Goal: Transaction & Acquisition: Purchase product/service

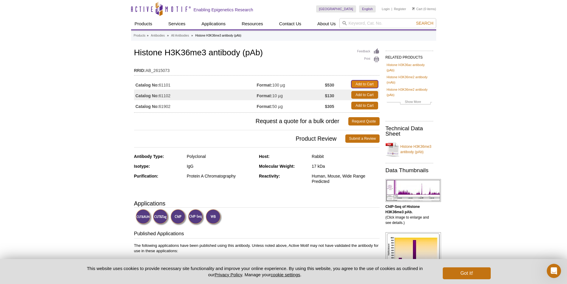
click at [362, 85] on link "Add to Cart" at bounding box center [364, 84] width 27 height 8
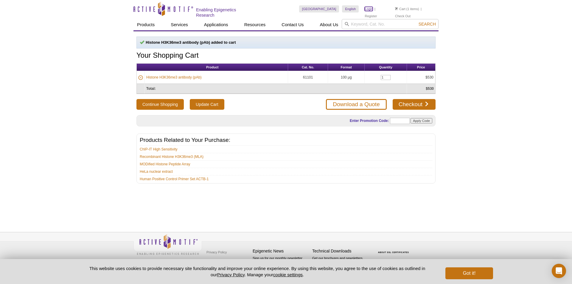
click at [371, 9] on link "Login" at bounding box center [369, 9] width 8 height 4
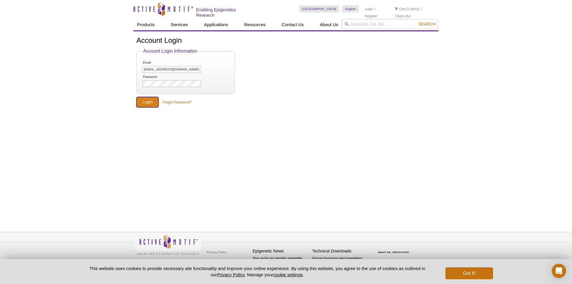
click at [145, 101] on input "Login" at bounding box center [147, 102] width 22 height 10
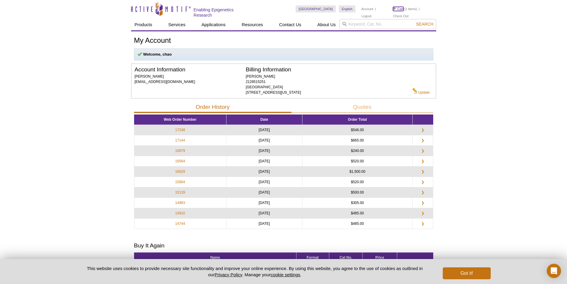
click at [394, 9] on img at bounding box center [394, 8] width 3 height 3
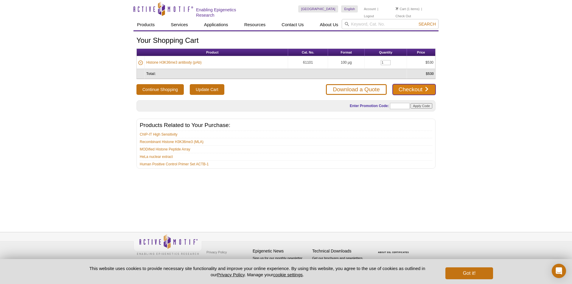
click at [412, 86] on link "Checkout" at bounding box center [413, 89] width 43 height 11
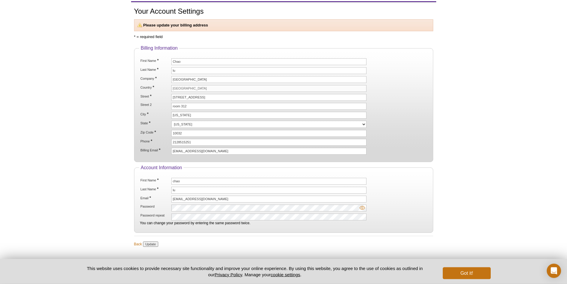
scroll to position [57, 0]
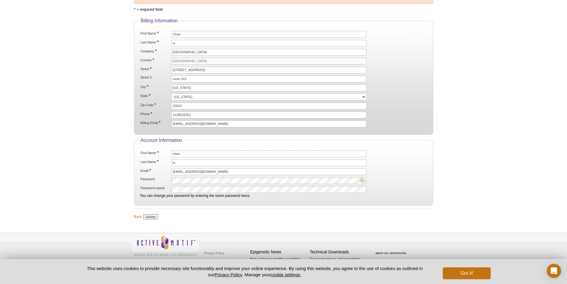
click at [362, 180] on img at bounding box center [361, 180] width 5 height 5
click at [259, 192] on li "Password repeat You can change your password by entering the same password twic…" at bounding box center [283, 192] width 287 height 12
click at [151, 217] on input "Update" at bounding box center [150, 216] width 15 height 5
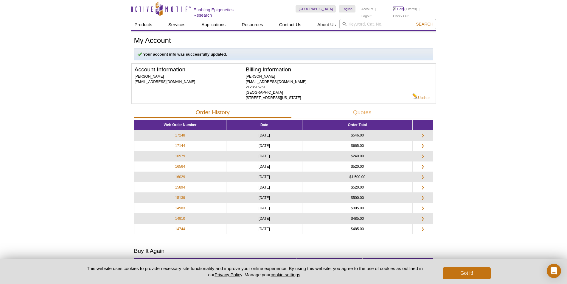
click at [400, 9] on link "Cart" at bounding box center [398, 9] width 10 height 4
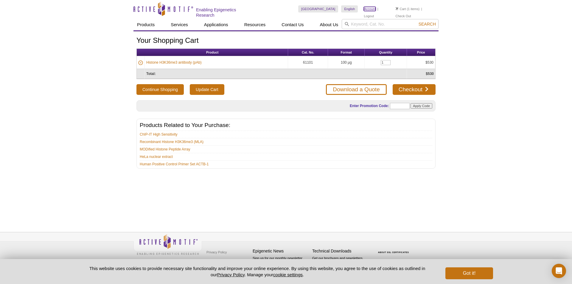
click at [368, 10] on link "Account" at bounding box center [370, 9] width 12 height 4
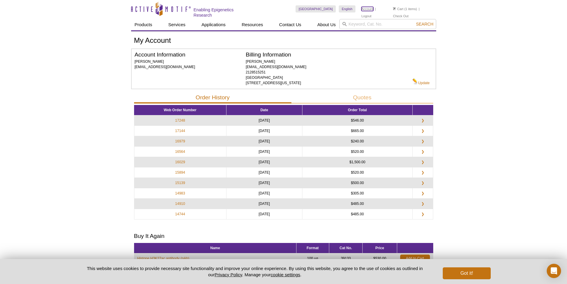
click at [368, 10] on link "Account" at bounding box center [367, 9] width 12 height 4
click at [468, 275] on button "Got it!" at bounding box center [467, 274] width 48 height 12
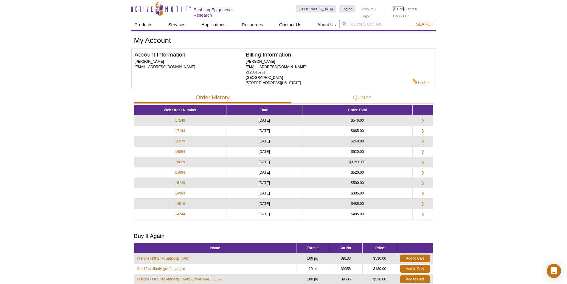
click at [399, 8] on link "Cart" at bounding box center [398, 9] width 10 height 4
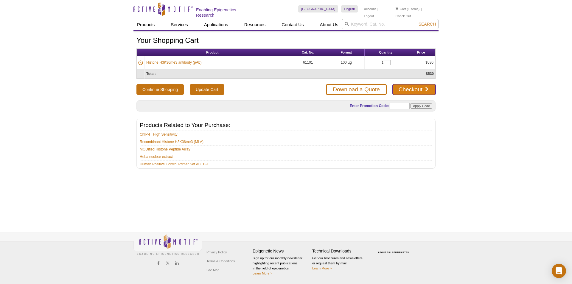
click at [407, 90] on link "Checkout" at bounding box center [413, 89] width 43 height 11
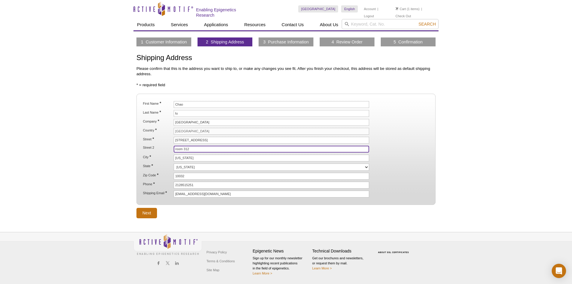
click at [197, 148] on input "room 312" at bounding box center [271, 149] width 195 height 7
type input "r"
type input "HHSC room 1614"
click at [91, 164] on div "Active Motif Logo Enabling Epigenetics Research 1 Search Skip to content Active…" at bounding box center [286, 142] width 572 height 284
click at [147, 211] on input "Next" at bounding box center [146, 213] width 21 height 10
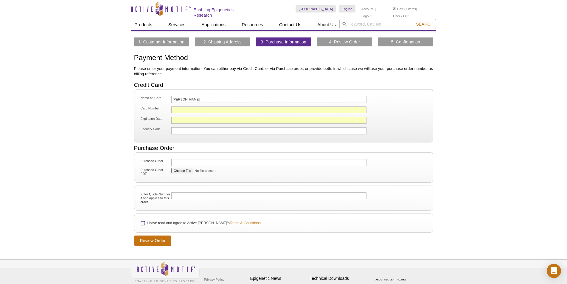
click at [143, 225] on input "I have read and agree to Active Motif's Terms & Conditions" at bounding box center [143, 224] width 4 height 4
checkbox input "true"
click at [147, 241] on input "Review Order" at bounding box center [153, 241] width 38 height 10
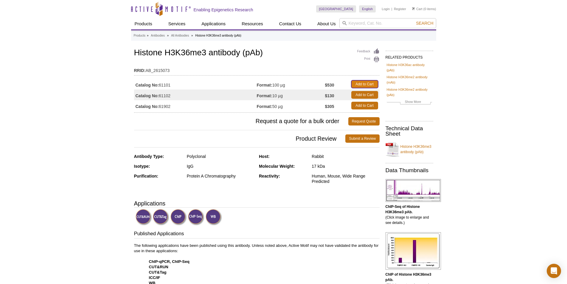
click at [366, 82] on link "Add to Cart" at bounding box center [364, 84] width 27 height 8
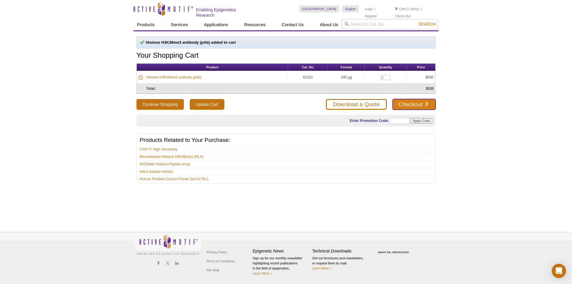
click at [403, 102] on link "Checkout" at bounding box center [413, 104] width 43 height 11
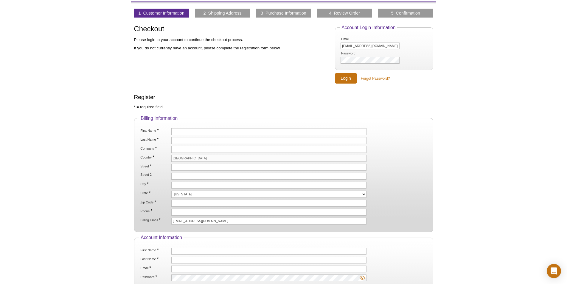
scroll to position [61, 0]
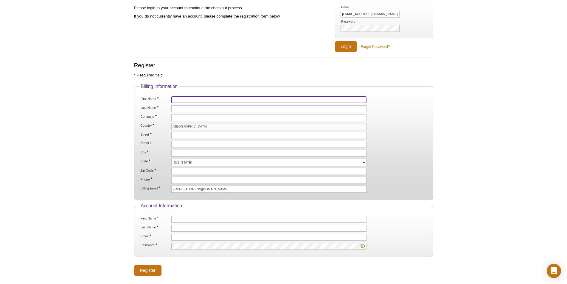
click at [204, 102] on input "First Name *" at bounding box center [268, 99] width 195 height 7
type input "Chao"
type input "lu"
type input "Columbia university"
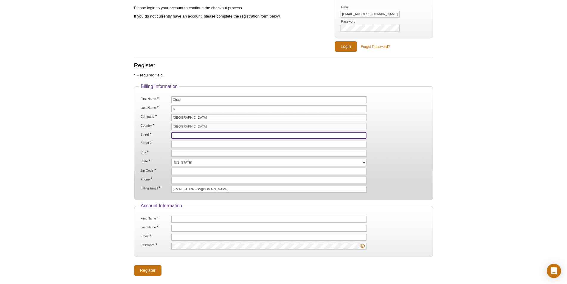
type input "701 W 168th St"
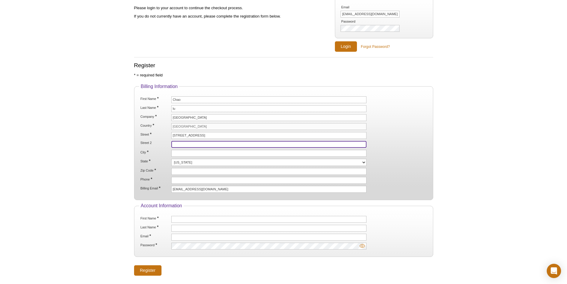
type input "room 312"
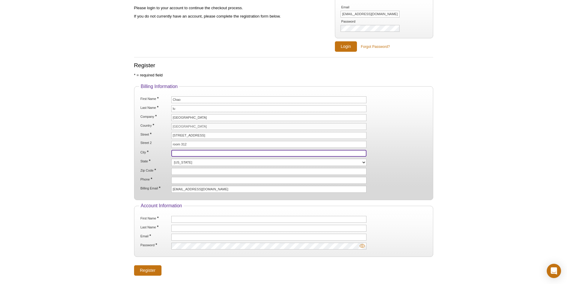
type input "New York"
select select "NY"
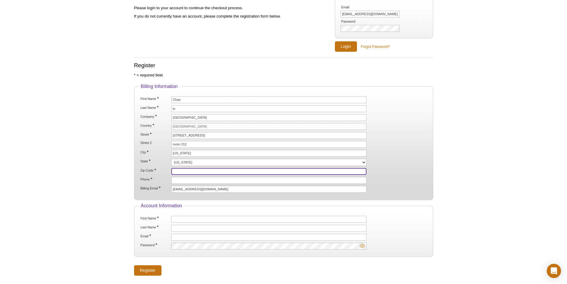
type input "10032-3723"
type input "2128515251"
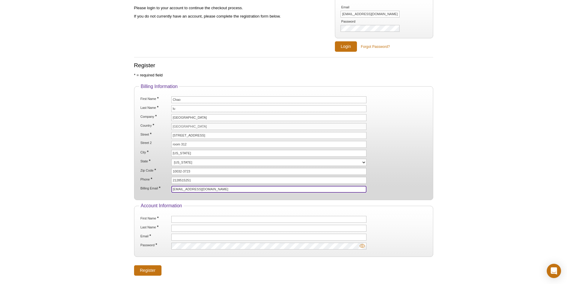
type input "cl3684@cumc.columbia.edu"
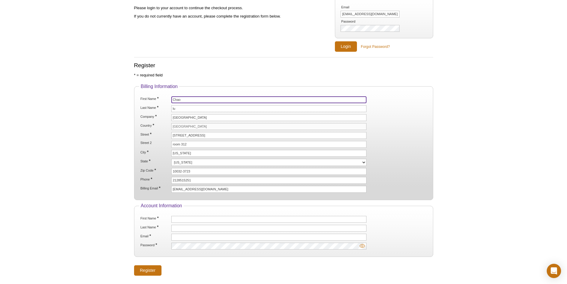
scroll to position [91, 0]
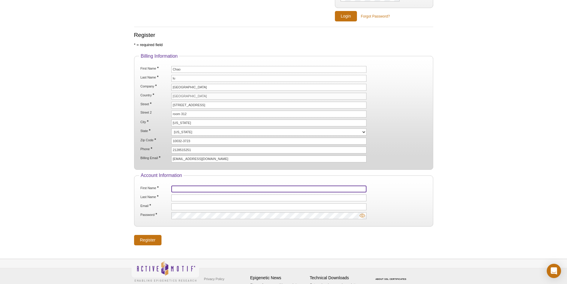
click at [190, 187] on input "First Name *" at bounding box center [268, 189] width 195 height 7
type input "xinjing"
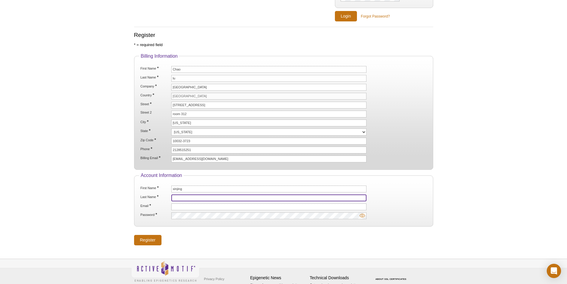
type input "xu"
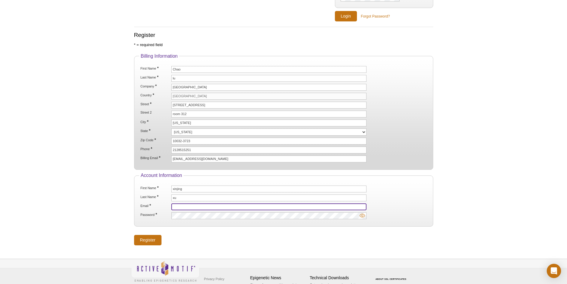
type input "xx2140@cumc.columbia.edu"
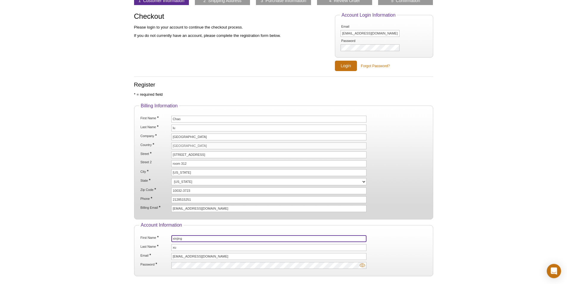
scroll to position [0, 0]
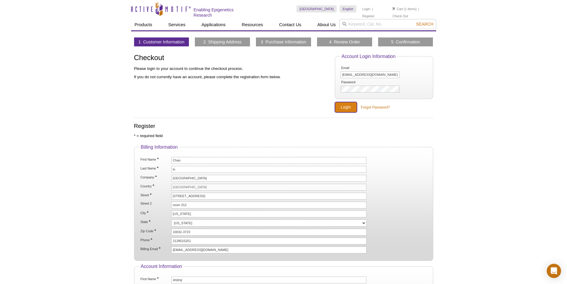
click at [347, 108] on input "Login" at bounding box center [346, 107] width 22 height 10
click at [403, 8] on li "Cart (1 items)" at bounding box center [404, 8] width 24 height 7
click at [350, 106] on input "Login" at bounding box center [346, 107] width 22 height 10
click at [341, 104] on input "Login" at bounding box center [346, 107] width 22 height 10
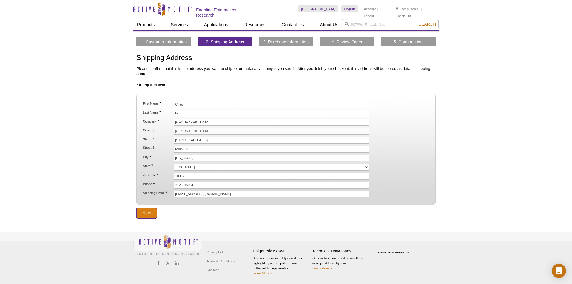
click at [147, 213] on input "Next" at bounding box center [146, 213] width 21 height 10
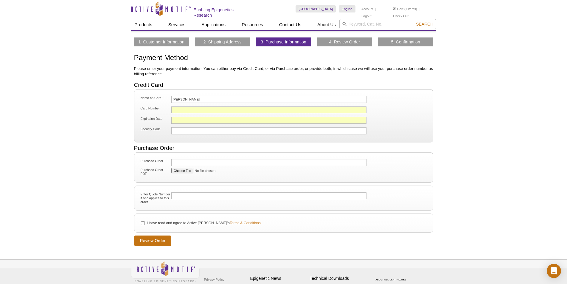
click at [197, 133] on div at bounding box center [268, 130] width 195 height 7
click at [143, 224] on input "I have read and agree to Active Motif's Terms & Conditions" at bounding box center [143, 224] width 4 height 4
checkbox input "true"
click at [145, 239] on input "Review Order" at bounding box center [153, 241] width 38 height 10
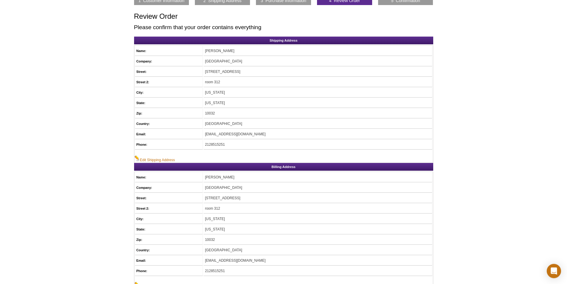
scroll to position [30, 0]
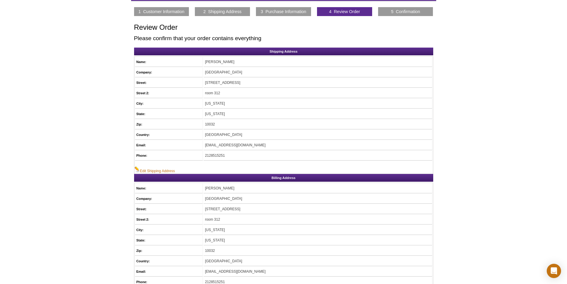
click at [244, 92] on td "room 312" at bounding box center [317, 93] width 229 height 10
click at [155, 170] on link "Edit Shipping Address" at bounding box center [154, 169] width 41 height 7
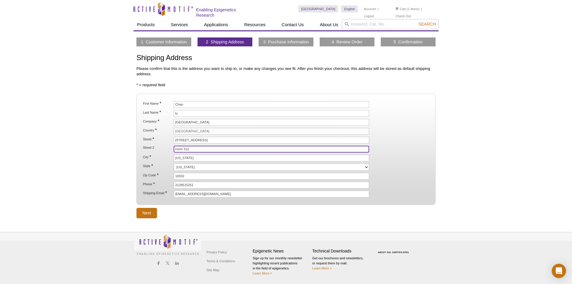
click at [199, 148] on input "room 312" at bounding box center [271, 149] width 195 height 7
type input "r"
type input "HHSC room 1614"
drag, startPoint x: 197, startPoint y: 140, endPoint x: 258, endPoint y: 143, distance: 62.0
click at [258, 143] on input "701w 168th st HHSC room 1614 HHSC room 1614" at bounding box center [271, 140] width 195 height 7
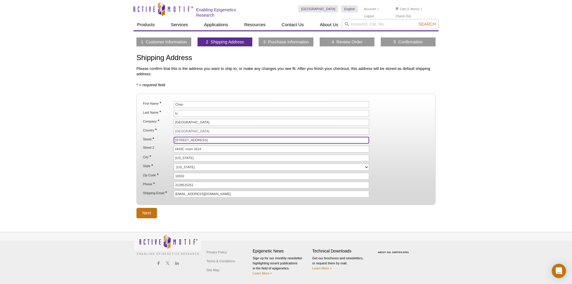
type input "701w 168th st"
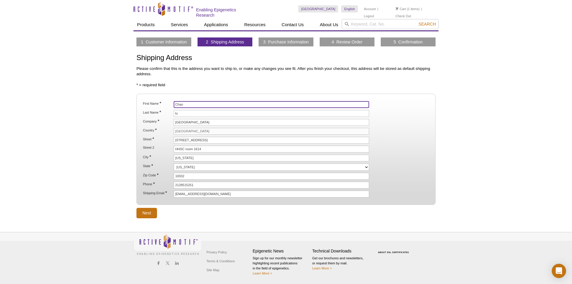
type input "xinjing"
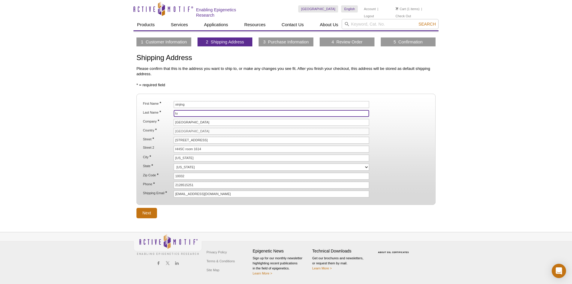
type input "xu"
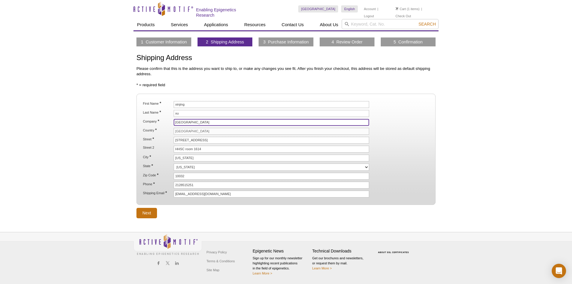
type input "701W 168TH ST HHSC ROOM 1614"
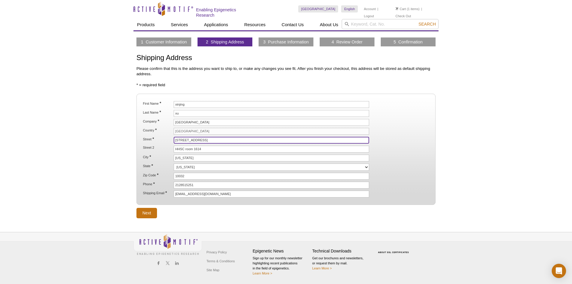
type input "NEW YORK"
click at [147, 209] on input "Next" at bounding box center [146, 213] width 21 height 10
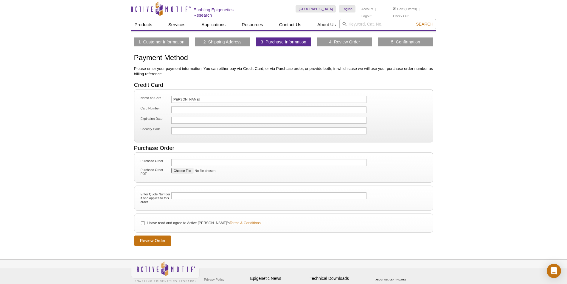
click at [216, 107] on div at bounding box center [268, 110] width 195 height 7
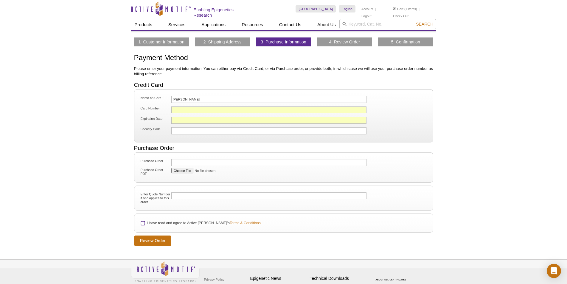
click at [144, 222] on input "I have read and agree to Active [PERSON_NAME]'s Terms & Conditions" at bounding box center [143, 224] width 4 height 4
checkbox input "true"
click at [143, 239] on input "Review Order" at bounding box center [153, 241] width 38 height 10
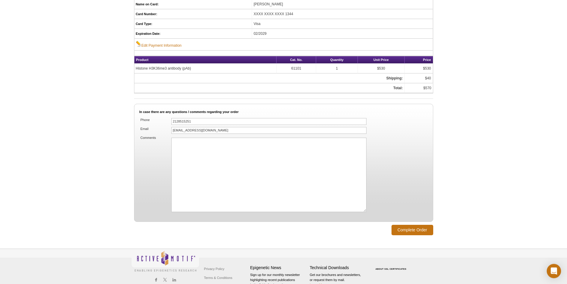
scroll to position [355, 0]
